Goal: Task Accomplishment & Management: Manage account settings

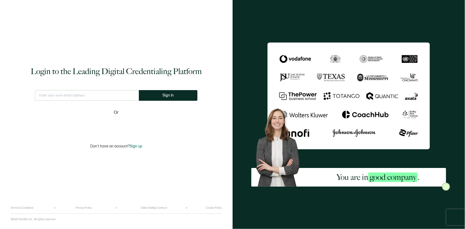
click at [82, 99] on input "text" at bounding box center [87, 95] width 104 height 11
type input "[EMAIL_ADDRESS][DOMAIN_NAME]"
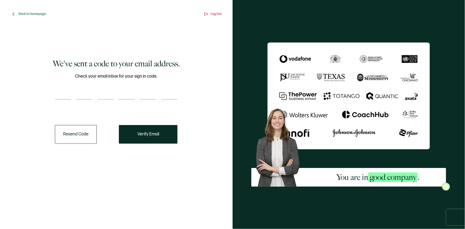
click at [63, 93] on input "number" at bounding box center [63, 94] width 16 height 11
click at [55, 93] on input "number" at bounding box center [63, 94] width 16 height 11
paste input "4"
type input "4"
type input "1"
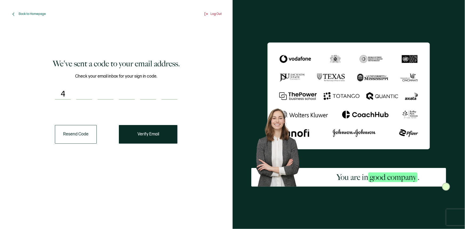
type input "6"
type input "3"
type input "7"
type input "3"
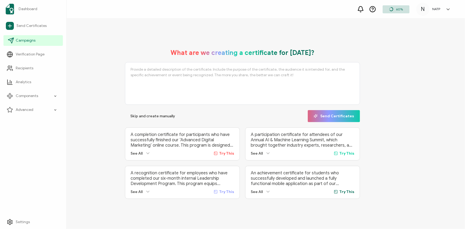
click at [27, 45] on link "Campaigns" at bounding box center [32, 40] width 59 height 11
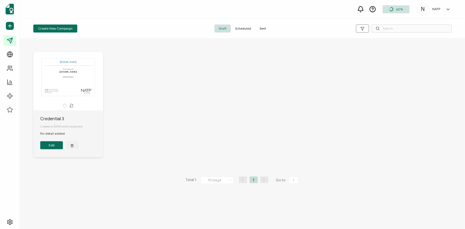
click at [152, 115] on div "The recipient’s full name, which will be automatically filled based on the info…" at bounding box center [242, 108] width 429 height 135
click at [247, 27] on span "Scheduled" at bounding box center [243, 29] width 25 height 8
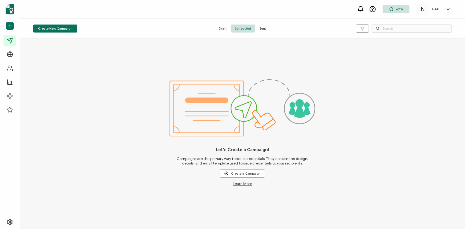
click at [260, 29] on span "Sent" at bounding box center [262, 29] width 15 height 8
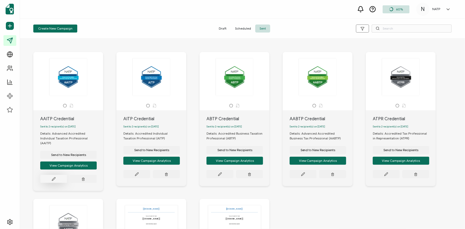
click at [52, 177] on icon at bounding box center [54, 179] width 4 height 4
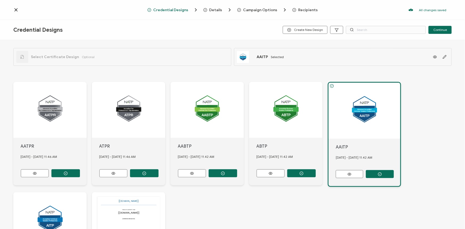
click at [254, 206] on div "AATPR [DATE] - [DATE] 11.46 AM ATPR [DATE] - [DATE] 11.46 AM AABTP [DATE] - [DA…" at bounding box center [232, 188] width 438 height 235
click at [215, 197] on div "AATPR [DATE] - [DATE] 11.46 AM ATPR [DATE] - [DATE] 11.46 AM AABTP [DATE] - [DA…" at bounding box center [232, 188] width 438 height 235
click at [14, 10] on icon at bounding box center [15, 9] width 5 height 5
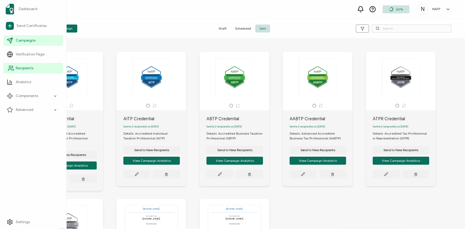
click at [32, 68] on span "Recipients" at bounding box center [25, 68] width 18 height 5
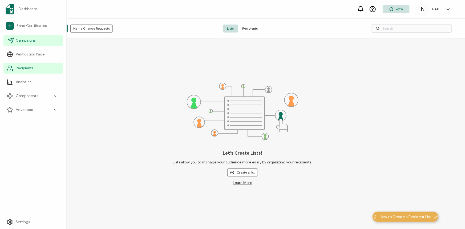
click at [23, 45] on link "Campaigns" at bounding box center [32, 40] width 59 height 11
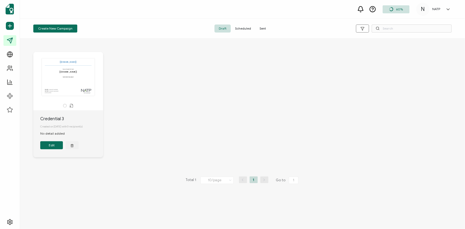
click at [147, 143] on div "The recipient’s full name, which will be automatically filled based on the info…" at bounding box center [242, 108] width 429 height 135
click at [243, 26] on span "Scheduled" at bounding box center [243, 29] width 25 height 8
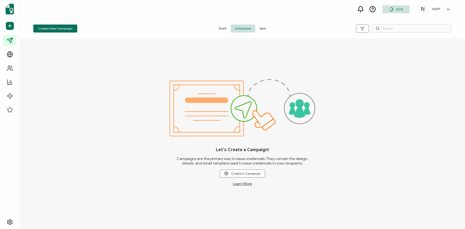
click at [264, 28] on span "Sent" at bounding box center [262, 29] width 15 height 8
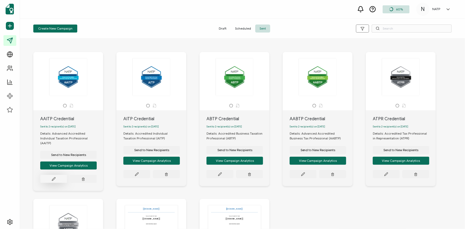
click at [56, 176] on button at bounding box center [53, 179] width 27 height 8
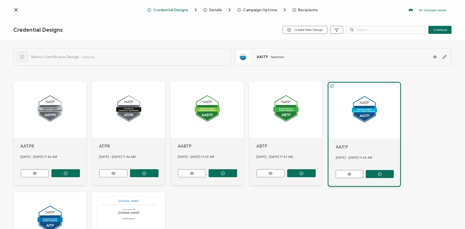
click at [359, 138] on div at bounding box center [365, 111] width 72 height 56
click at [289, 200] on div "AATPR [DATE] - [DATE] 11.46 AM ATPR [DATE] - [DATE] 11.46 AM AABTP [DATE] - [DA…" at bounding box center [232, 188] width 438 height 235
click at [16, 9] on icon at bounding box center [15, 9] width 5 height 5
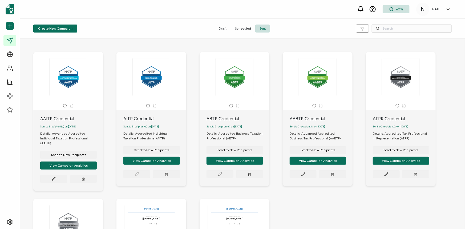
click at [57, 128] on span "Sent to 2 recipient(s) on [DATE]" at bounding box center [57, 126] width 35 height 3
drag, startPoint x: 45, startPoint y: 127, endPoint x: 72, endPoint y: 120, distance: 28.2
click at [45, 127] on span "Sent to 2 recipient(s) on [DATE]" at bounding box center [57, 126] width 35 height 3
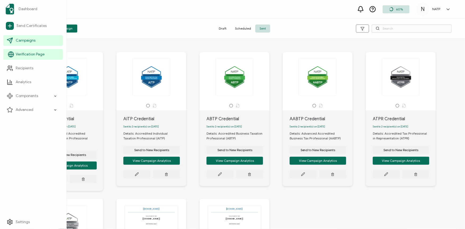
click at [29, 56] on span "Verification Page" at bounding box center [30, 54] width 29 height 5
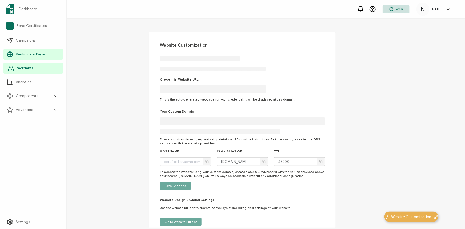
type input "[DOMAIN_NAME]"
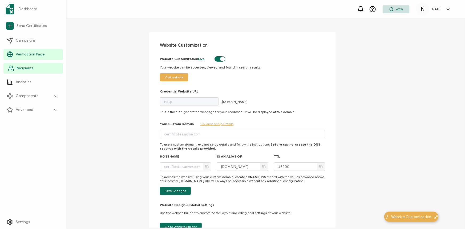
click at [24, 68] on span "Recipients" at bounding box center [25, 68] width 18 height 5
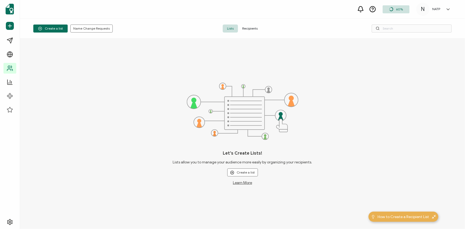
click at [232, 26] on span "Lists" at bounding box center [230, 29] width 15 height 8
click at [256, 27] on span "Recipients" at bounding box center [250, 29] width 24 height 8
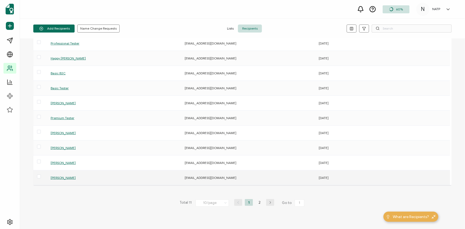
scroll to position [40, 0]
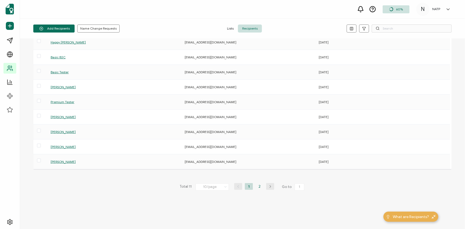
click at [259, 188] on li "2" at bounding box center [260, 186] width 8 height 7
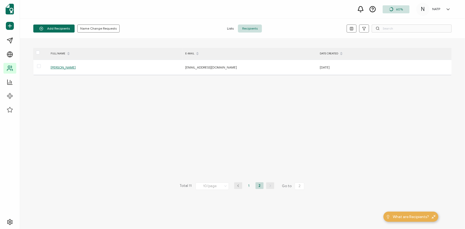
click at [248, 187] on li "1" at bounding box center [249, 185] width 8 height 7
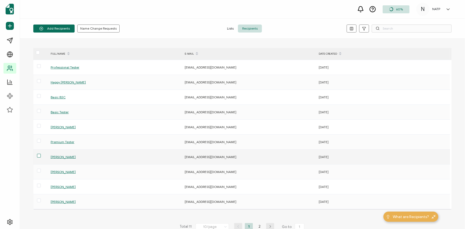
click at [40, 156] on span at bounding box center [39, 156] width 4 height 4
click at [41, 154] on input "checkbox" at bounding box center [41, 154] width 0 height 0
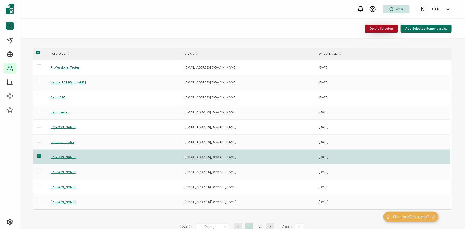
click at [381, 30] on span "Delete Selected" at bounding box center [381, 28] width 23 height 3
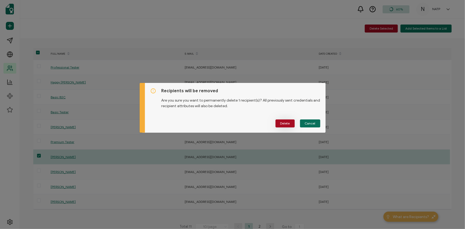
click at [285, 124] on span "Delete" at bounding box center [285, 123] width 10 height 3
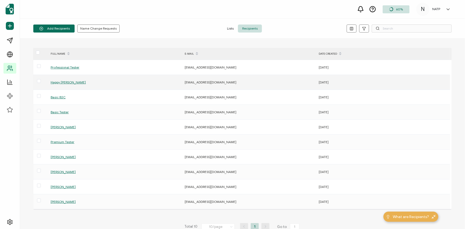
click at [64, 83] on span "Happy [PERSON_NAME]" at bounding box center [68, 82] width 35 height 4
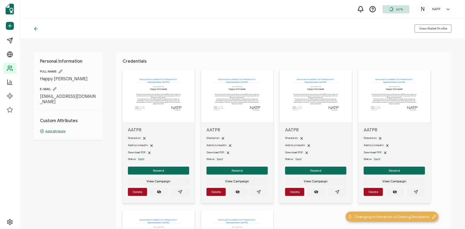
drag, startPoint x: 135, startPoint y: 181, endPoint x: 95, endPoint y: 178, distance: 39.6
click at [95, 176] on div "Personal Information FULL NAME: Happy [PERSON_NAME] E-MAIL: [EMAIL_ADDRESS][DOM…" at bounding box center [242, 134] width 445 height 190
click at [155, 114] on div at bounding box center [158, 96] width 53 height 40
click at [129, 130] on span "AATPR" at bounding box center [158, 129] width 61 height 5
click at [147, 87] on img at bounding box center [158, 94] width 53 height 37
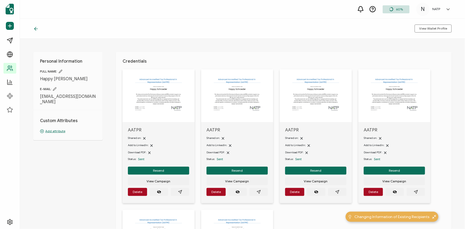
click at [92, 205] on div "Personal Information FULL NAME: Happy [PERSON_NAME] E-MAIL: [EMAIL_ADDRESS][DOM…" at bounding box center [242, 134] width 445 height 190
click at [180, 191] on icon "paper plane outline" at bounding box center [180, 192] width 4 height 4
click at [107, 179] on div "Personal Information FULL NAME: Happy [PERSON_NAME] E-MAIL: [EMAIL_ADDRESS][DOM…" at bounding box center [242, 134] width 445 height 190
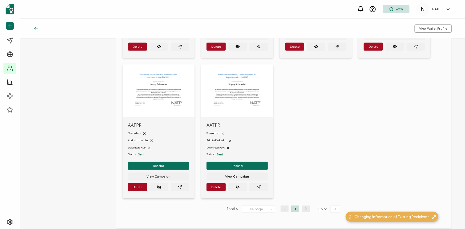
scroll to position [72, 0]
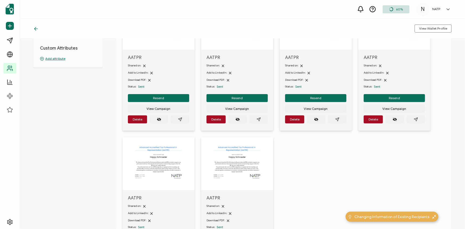
click at [97, 136] on div "Personal Information FULL NAME: Happy [PERSON_NAME] E-MAIL: [EMAIL_ADDRESS][DOM…" at bounding box center [242, 134] width 445 height 190
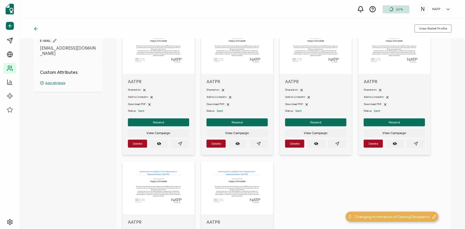
scroll to position [0, 0]
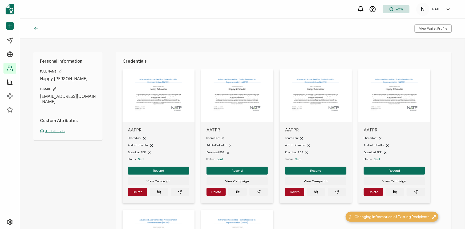
click at [89, 193] on div "Personal Information FULL NAME: Happy [PERSON_NAME] E-MAIL: [EMAIL_ADDRESS][DOM…" at bounding box center [242, 134] width 445 height 190
click at [133, 190] on span "Delete" at bounding box center [138, 191] width 10 height 3
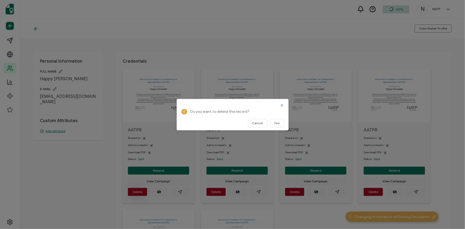
click at [133, 190] on div "Do you want to delete this record? Cancel Yes" at bounding box center [232, 114] width 465 height 229
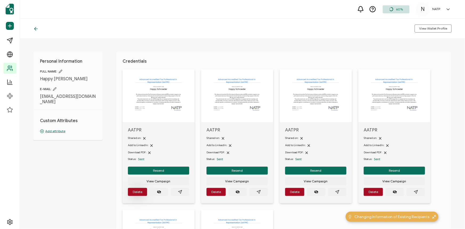
click at [140, 191] on span "Delete" at bounding box center [138, 191] width 10 height 3
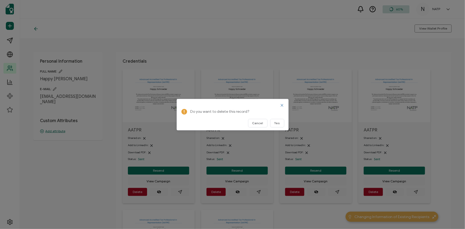
click at [100, 153] on div "Do you want to delete this record? Cancel Yes" at bounding box center [232, 114] width 465 height 229
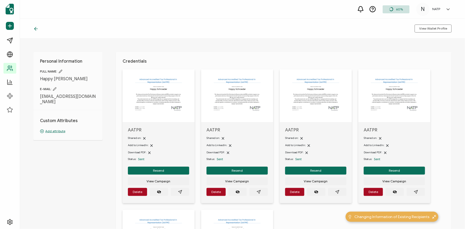
click at [103, 153] on div "Personal Information FULL NAME: Happy [PERSON_NAME] E-MAIL: [EMAIL_ADDRESS][DOM…" at bounding box center [242, 134] width 445 height 190
click at [86, 166] on div "Personal Information FULL NAME: Happy [PERSON_NAME] E-MAIL: [EMAIL_ADDRESS][DOM…" at bounding box center [242, 134] width 445 height 190
click at [139, 193] on span "Delete" at bounding box center [138, 191] width 10 height 3
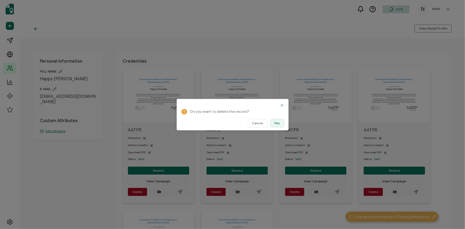
click at [277, 122] on span "Yes" at bounding box center [277, 123] width 6 height 3
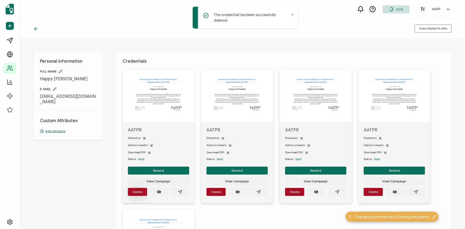
click at [131, 190] on button "Delete" at bounding box center [137, 192] width 19 height 8
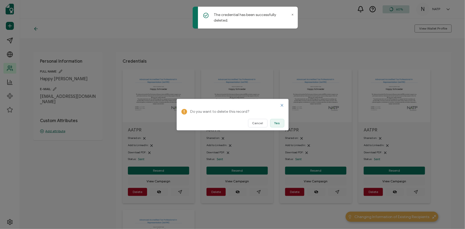
click at [275, 122] on span "Yes" at bounding box center [277, 123] width 6 height 3
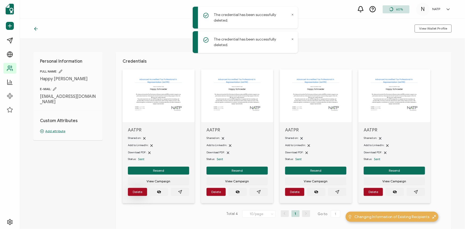
click at [140, 189] on button "Delete" at bounding box center [137, 192] width 19 height 8
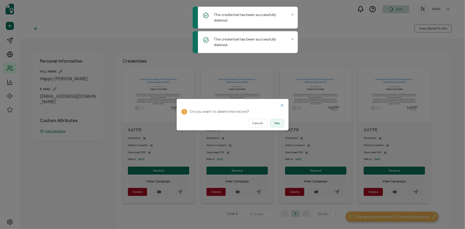
click at [279, 123] on span "Yes" at bounding box center [277, 123] width 6 height 3
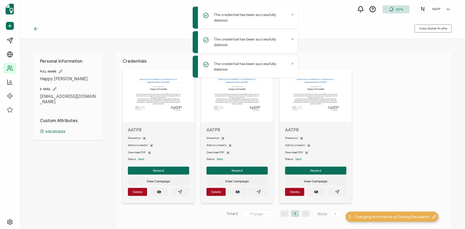
scroll to position [24, 0]
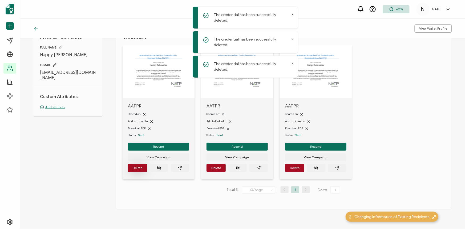
click at [136, 166] on span "Delete" at bounding box center [138, 167] width 10 height 3
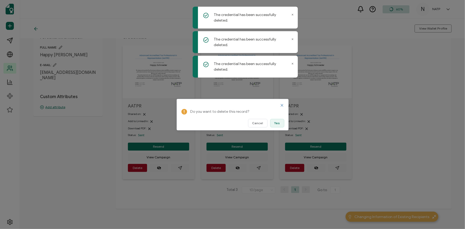
click at [281, 121] on button "Yes" at bounding box center [277, 123] width 14 height 9
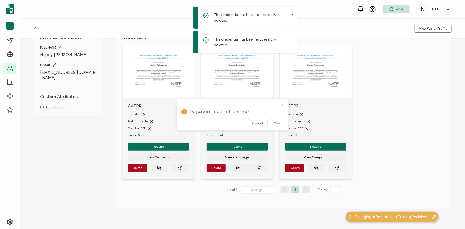
scroll to position [0, 0]
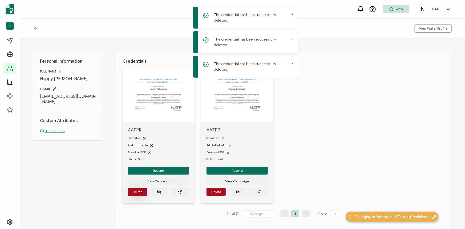
click at [138, 192] on span "Delete" at bounding box center [138, 191] width 10 height 3
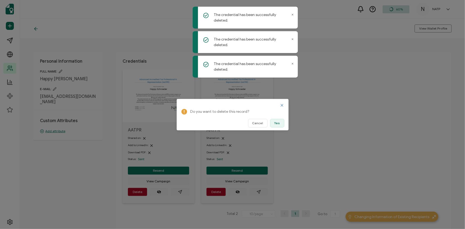
click at [275, 124] on span "Yes" at bounding box center [277, 123] width 6 height 3
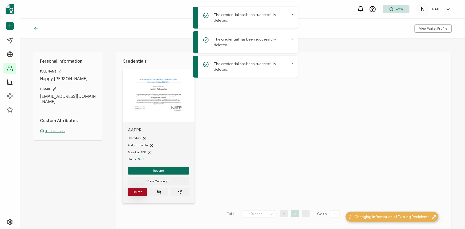
click at [136, 192] on span "Delete" at bounding box center [138, 191] width 10 height 3
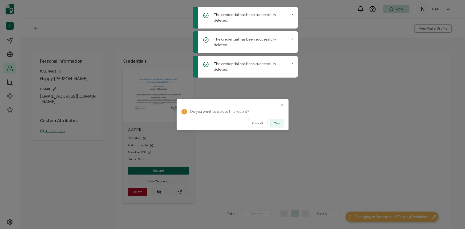
click at [278, 120] on button "Yes" at bounding box center [277, 123] width 14 height 9
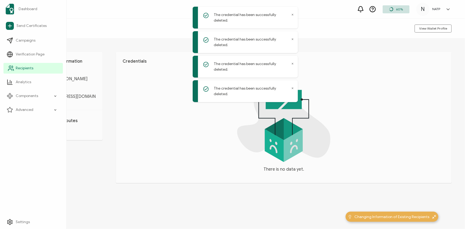
click at [29, 67] on span "Recipients" at bounding box center [25, 68] width 18 height 5
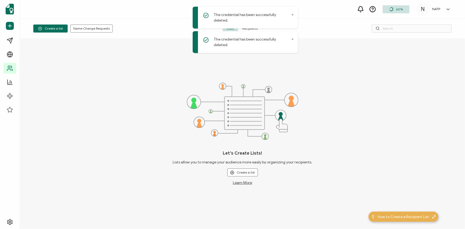
click at [292, 15] on icon at bounding box center [292, 14] width 3 height 3
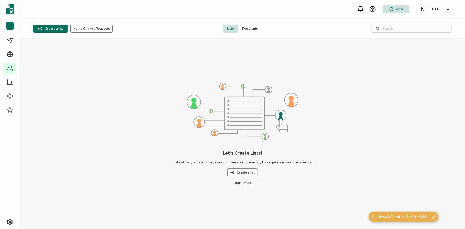
click at [257, 27] on span "Recipients" at bounding box center [250, 29] width 24 height 8
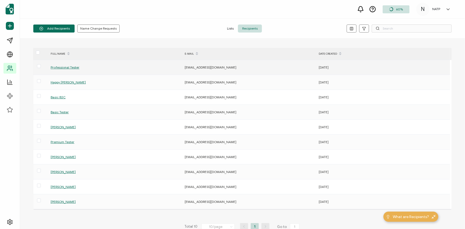
click at [59, 68] on span "Professional Tester" at bounding box center [65, 67] width 29 height 4
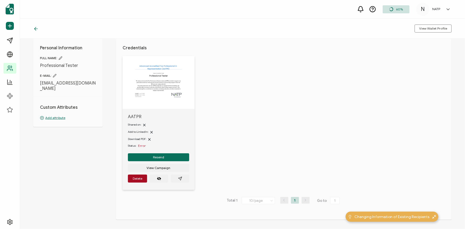
scroll to position [24, 0]
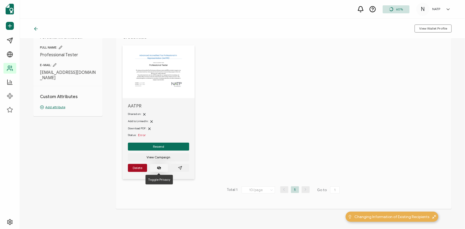
click at [151, 170] on button "button" at bounding box center [159, 168] width 18 height 8
drag, startPoint x: 152, startPoint y: 169, endPoint x: 156, endPoint y: 169, distance: 3.8
click at [153, 169] on button "button" at bounding box center [159, 168] width 18 height 8
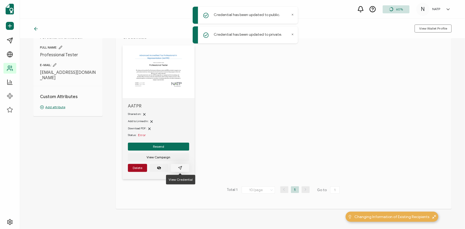
click at [177, 167] on button "button" at bounding box center [180, 168] width 18 height 8
click at [137, 165] on button "Delete" at bounding box center [137, 168] width 19 height 8
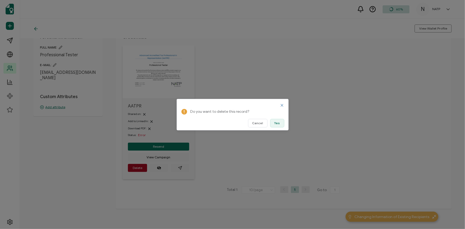
click at [275, 124] on span "Yes" at bounding box center [277, 123] width 6 height 3
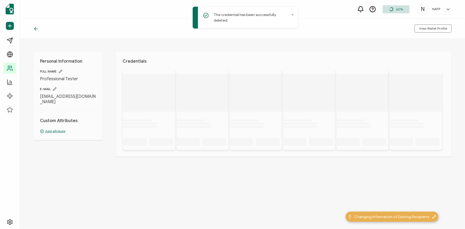
scroll to position [0, 0]
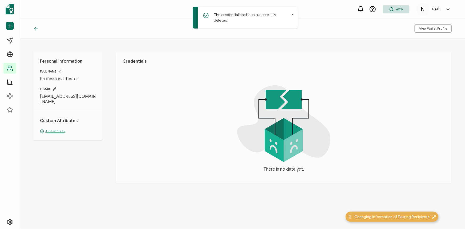
click at [79, 188] on div "Personal Information FULL NAME: Professional Tester E-MAIL: [EMAIL_ADDRESS][DOM…" at bounding box center [242, 134] width 445 height 190
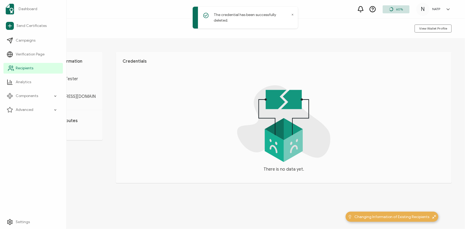
click at [20, 68] on span "Recipients" at bounding box center [25, 68] width 18 height 5
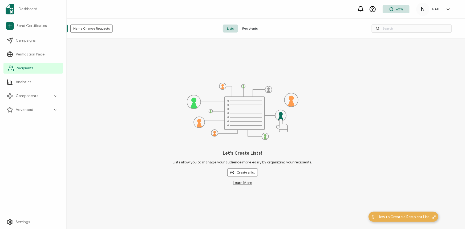
click at [20, 68] on span "Recipients" at bounding box center [25, 68] width 18 height 5
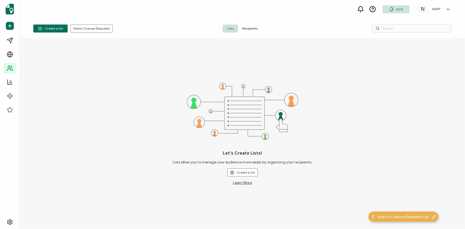
click at [92, 83] on div "Let’s Create Lists! Lists allow you to manage your audience more easily by orga…" at bounding box center [242, 134] width 445 height 190
click at [247, 30] on span "Recipients" at bounding box center [250, 29] width 24 height 8
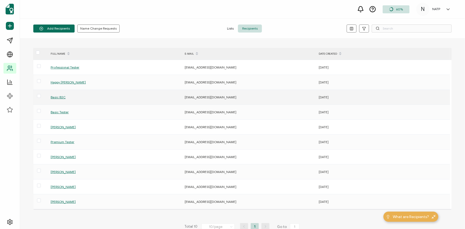
click at [60, 96] on span "Basic B2C" at bounding box center [58, 97] width 15 height 4
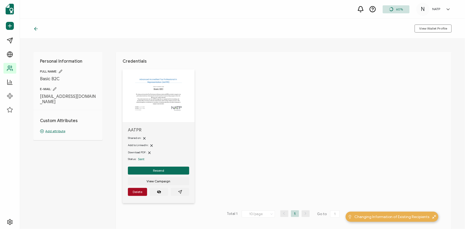
click at [90, 172] on div "Personal Information FULL NAME: Basic B2C E-MAIL: [EMAIL_ADDRESS][DOMAIN_NAME] …" at bounding box center [242, 134] width 445 height 190
